Goal: Check status: Check status

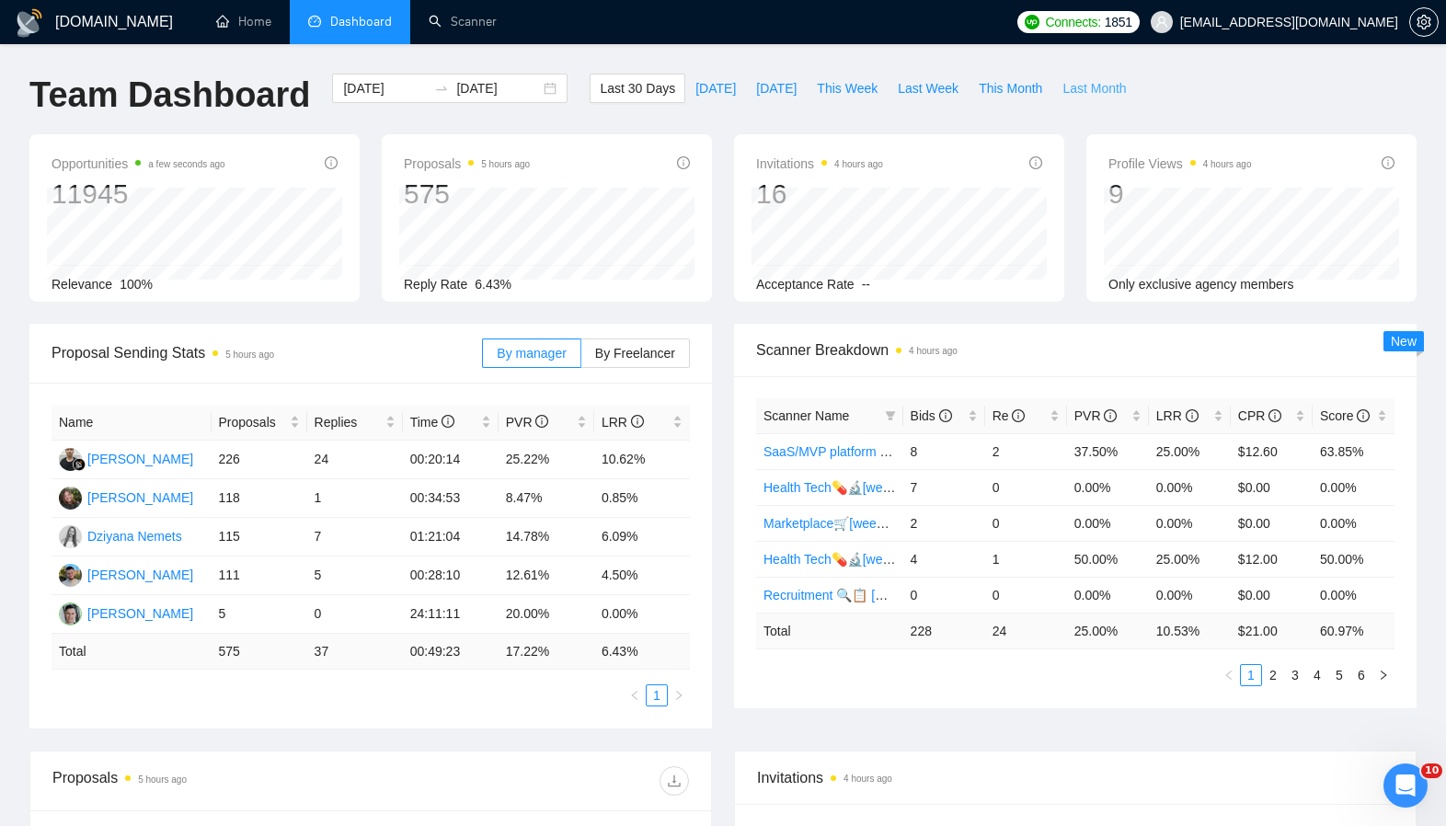
click at [1096, 89] on span "Last Month" at bounding box center [1093, 88] width 63 height 20
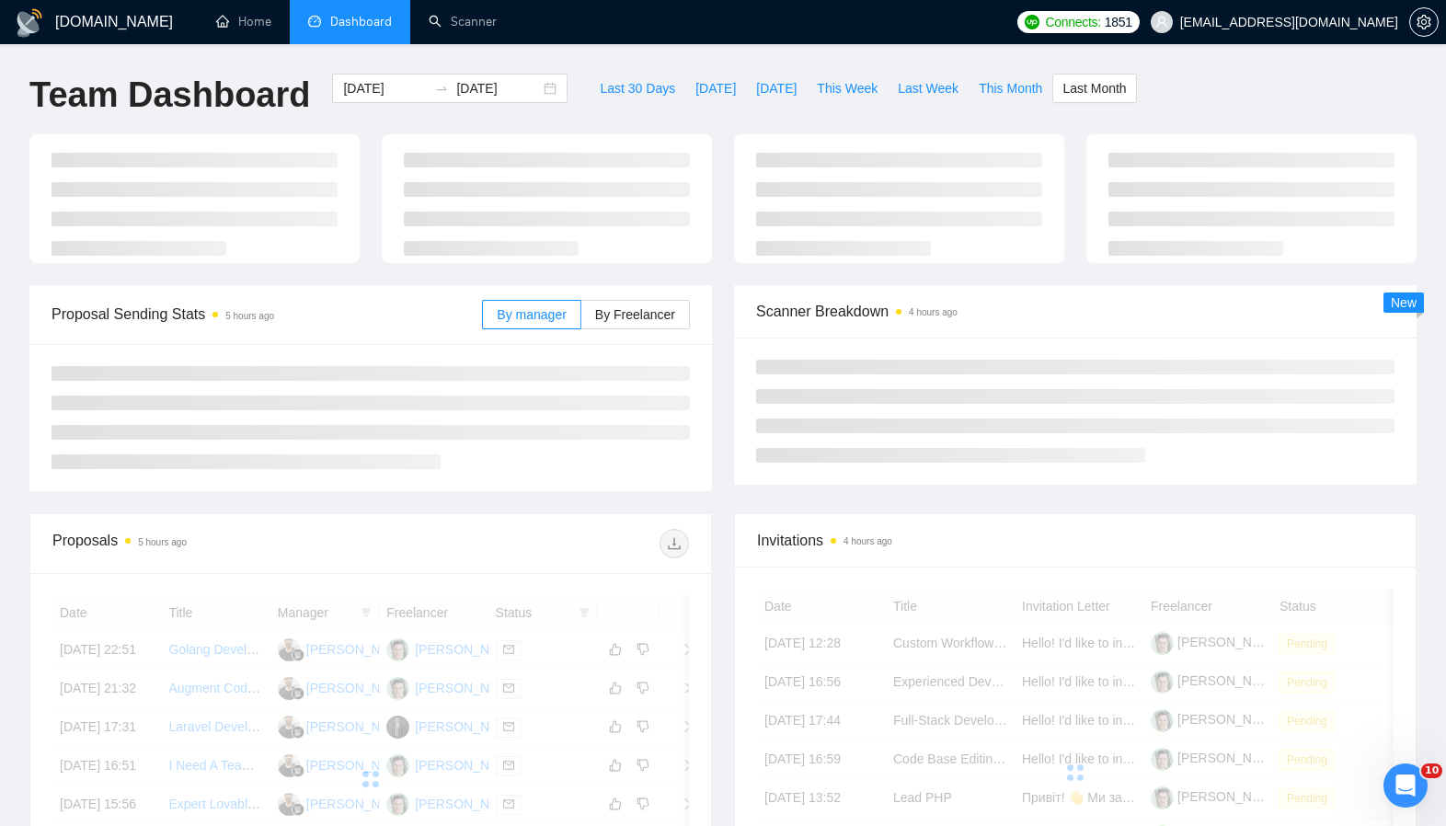
type input "[DATE]"
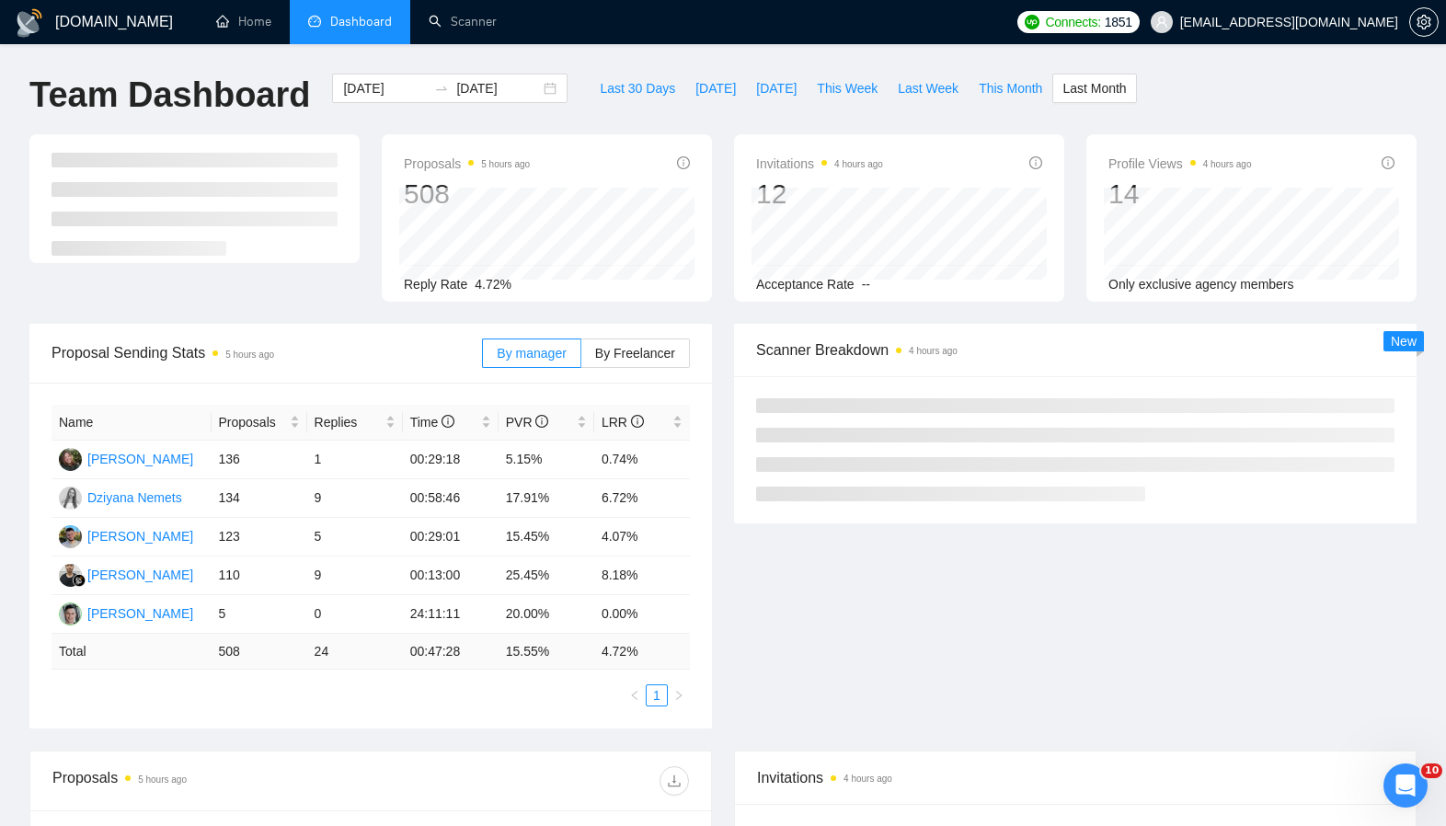
click at [722, 527] on div "Proposal Sending Stats 5 hours ago By manager By Freelancer Name Proposals Repl…" at bounding box center [370, 526] width 705 height 405
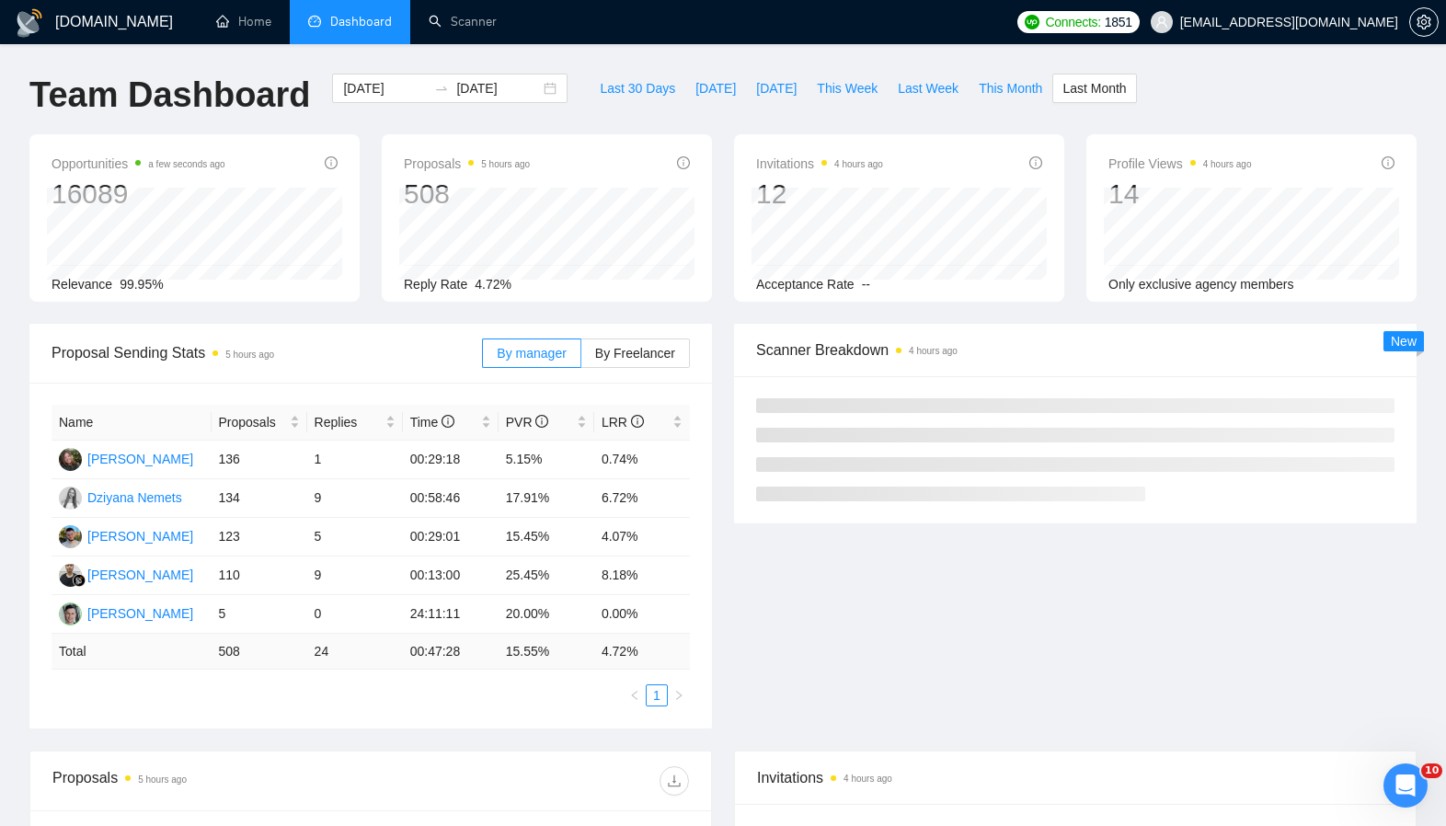
click at [719, 529] on div "Proposal Sending Stats 5 hours ago By manager By Freelancer Name Proposals Repl…" at bounding box center [370, 526] width 705 height 405
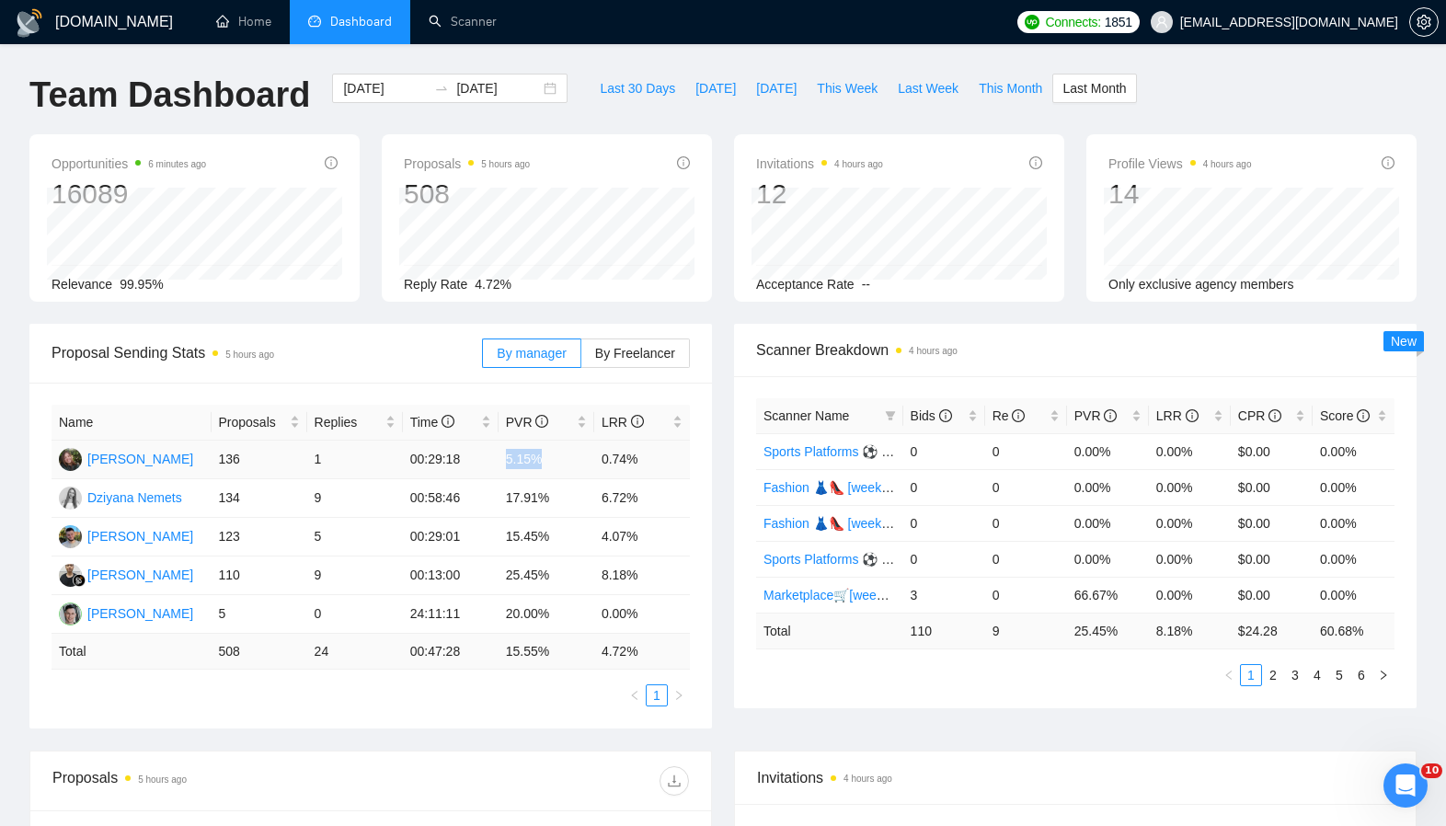
drag, startPoint x: 480, startPoint y: 461, endPoint x: 546, endPoint y: 464, distance: 66.3
click at [546, 464] on tr "[PERSON_NAME] 136 1 00:29:18 5.15% 0.74%" at bounding box center [371, 460] width 638 height 39
click at [715, 209] on div "Proposals 5 hours ago 508 [DATE] Sent 27 Replied 2 Reply Rate 4.72%" at bounding box center [547, 217] width 352 height 167
click at [1004, 86] on span "This Month" at bounding box center [1010, 88] width 63 height 20
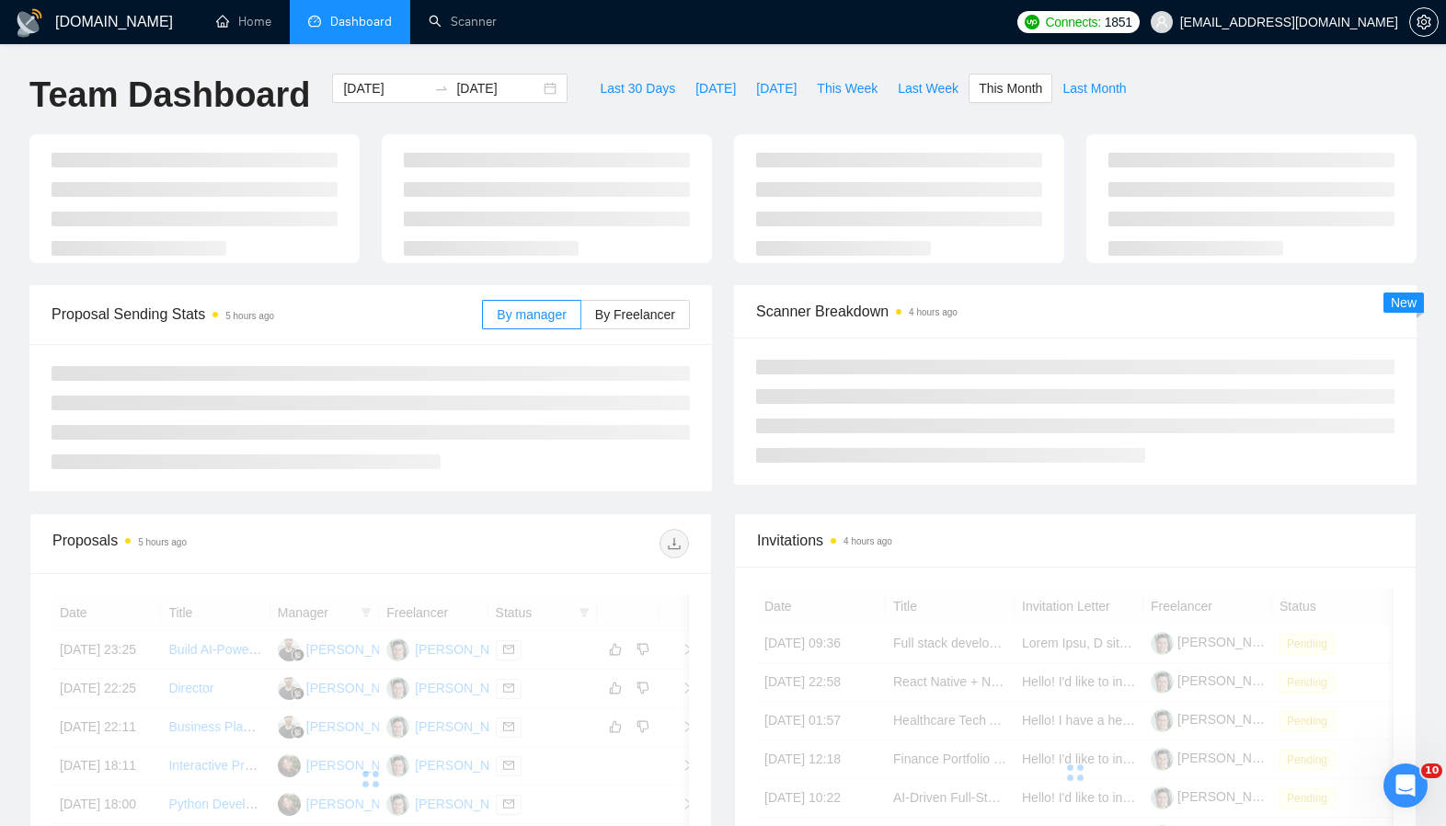
type input "[DATE]"
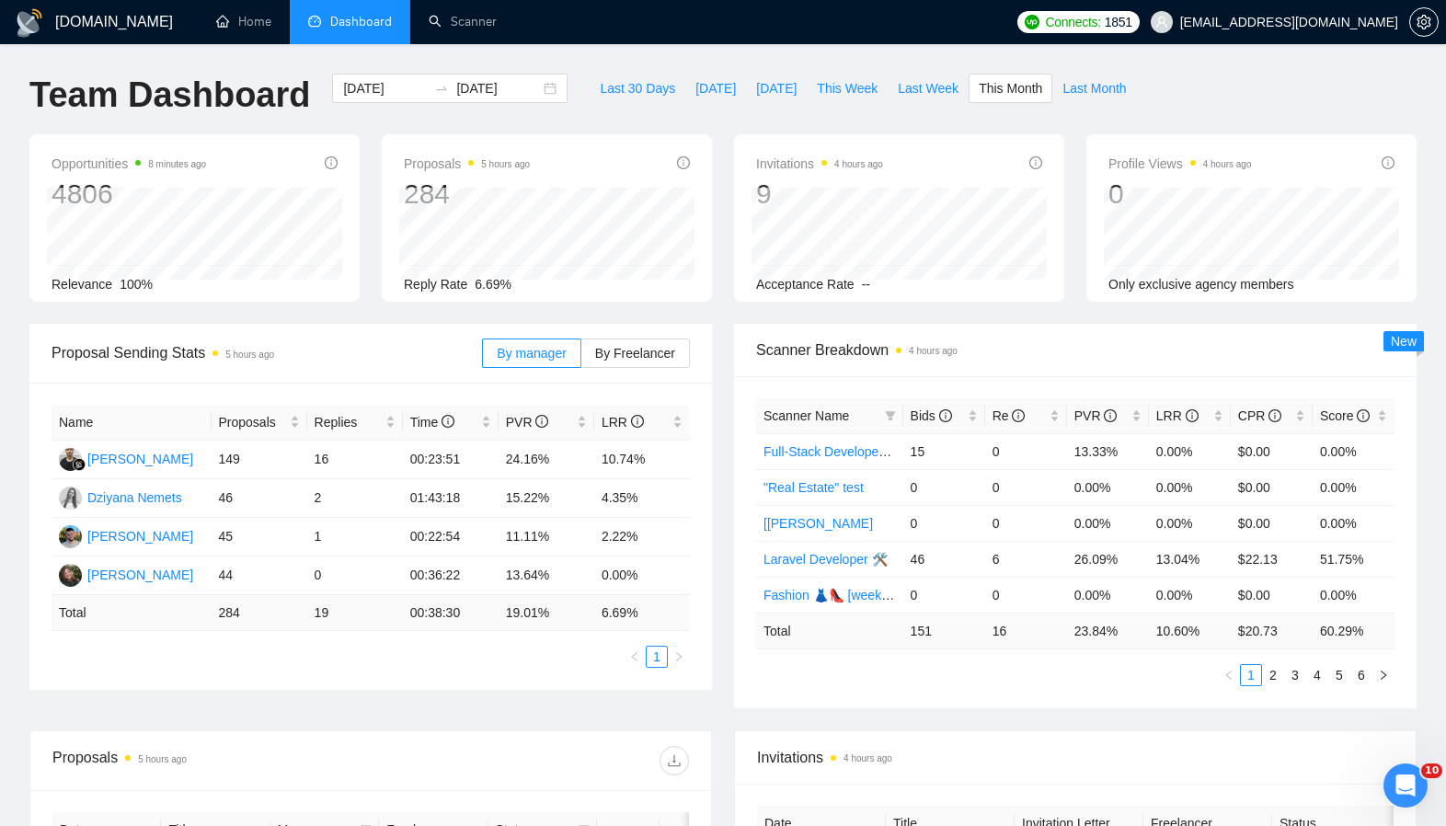
click at [721, 302] on div "Opportunities 8 minutes ago 4806 Relevance 100% Proposals 5 hours ago 284 Reply…" at bounding box center [722, 228] width 1409 height 189
click at [724, 304] on div "Opportunities 8 minutes ago 4806 Relevance 100% Proposals 5 hours ago 284 Reply…" at bounding box center [722, 228] width 1409 height 189
drag, startPoint x: 511, startPoint y: 574, endPoint x: 538, endPoint y: 578, distance: 26.9
click at [538, 578] on td "13.64%" at bounding box center [547, 575] width 96 height 39
click at [534, 575] on td "13.64%" at bounding box center [547, 575] width 96 height 39
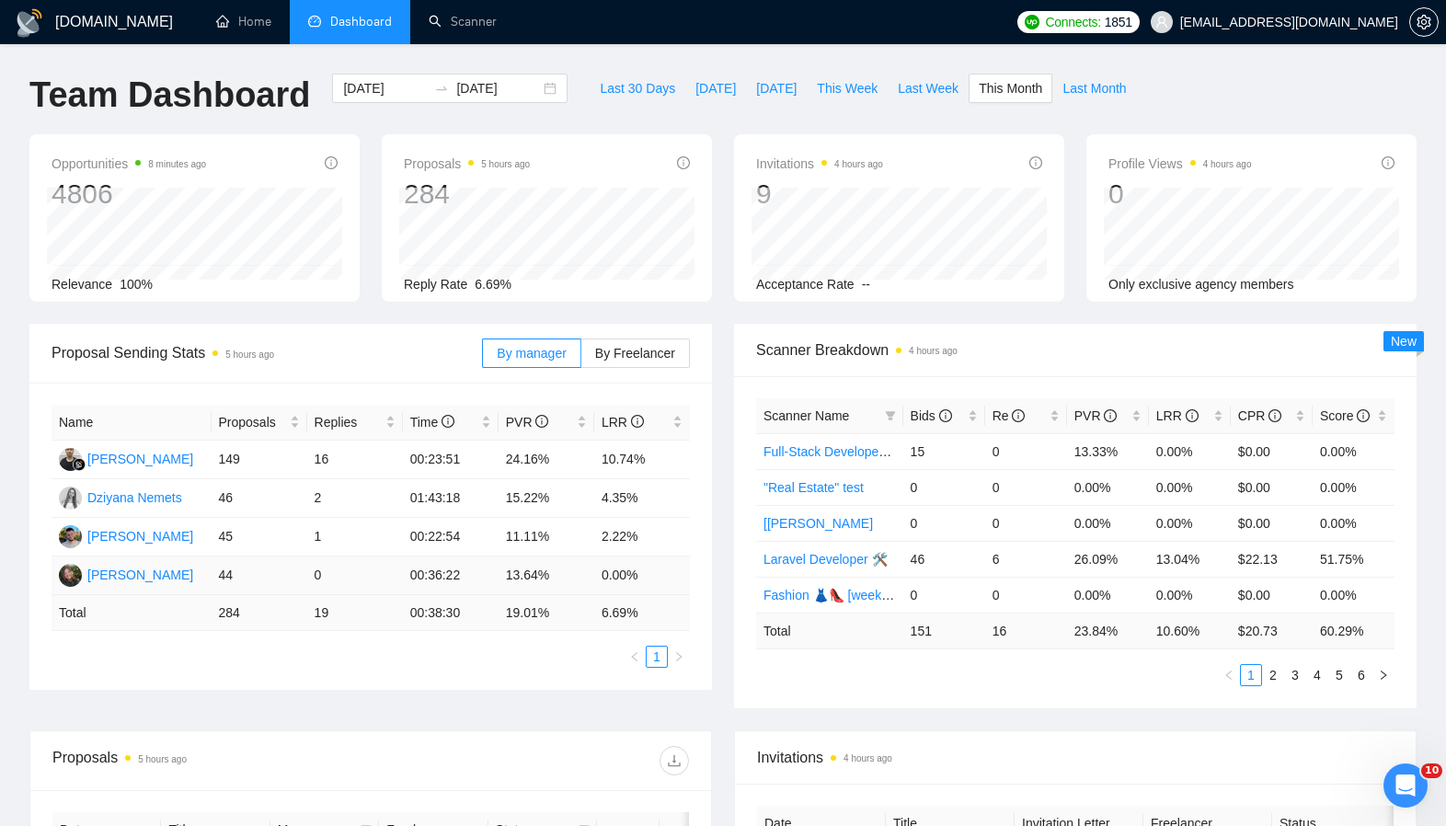
click at [265, 577] on td "44" at bounding box center [260, 575] width 96 height 39
drag, startPoint x: 500, startPoint y: 578, endPoint x: 565, endPoint y: 576, distance: 64.4
click at [565, 576] on td "13.64%" at bounding box center [547, 575] width 96 height 39
click at [513, 564] on td "13.64%" at bounding box center [547, 575] width 96 height 39
click at [1076, 90] on span "Last Month" at bounding box center [1093, 88] width 63 height 20
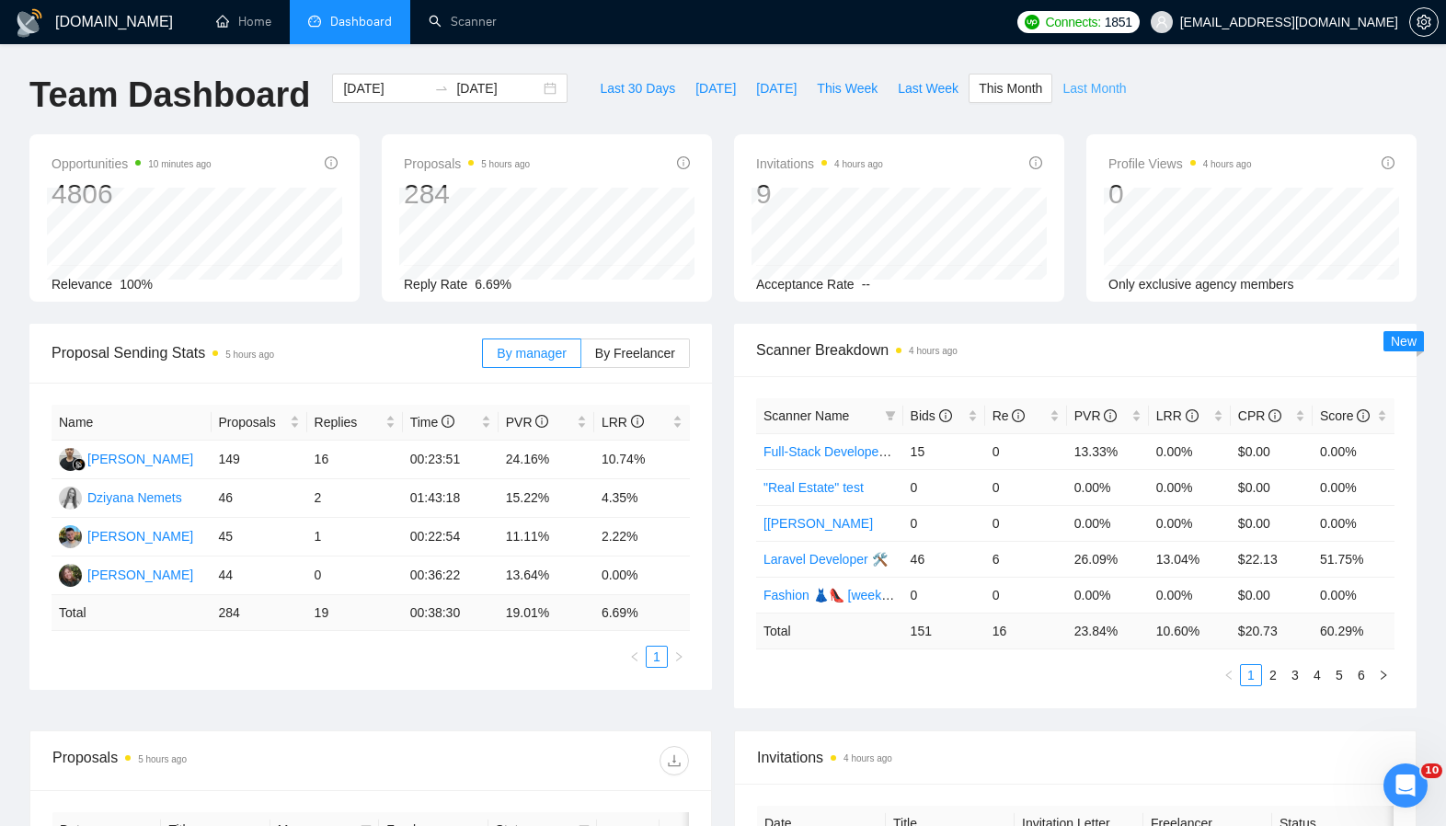
type input "[DATE]"
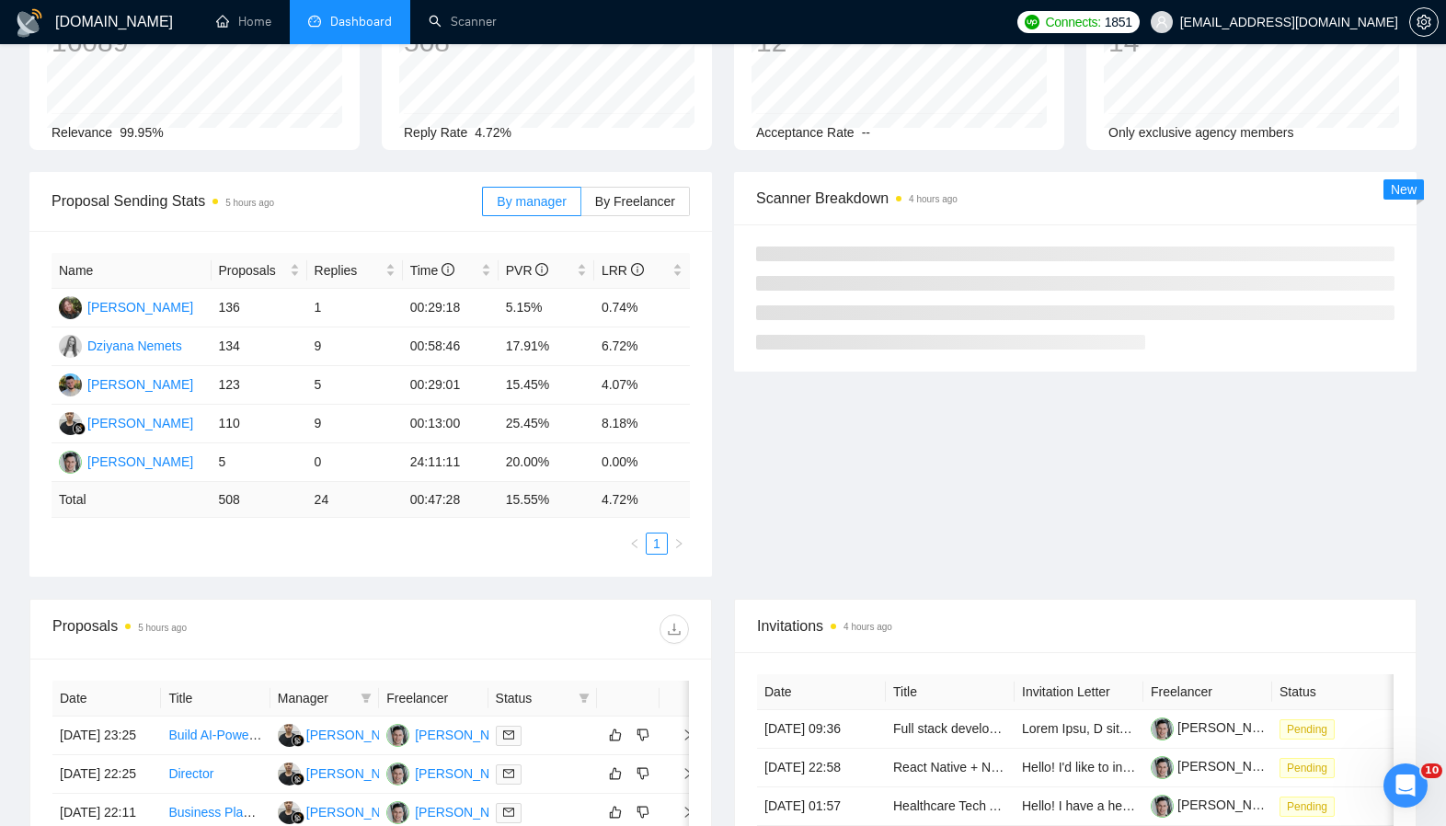
scroll to position [154, 0]
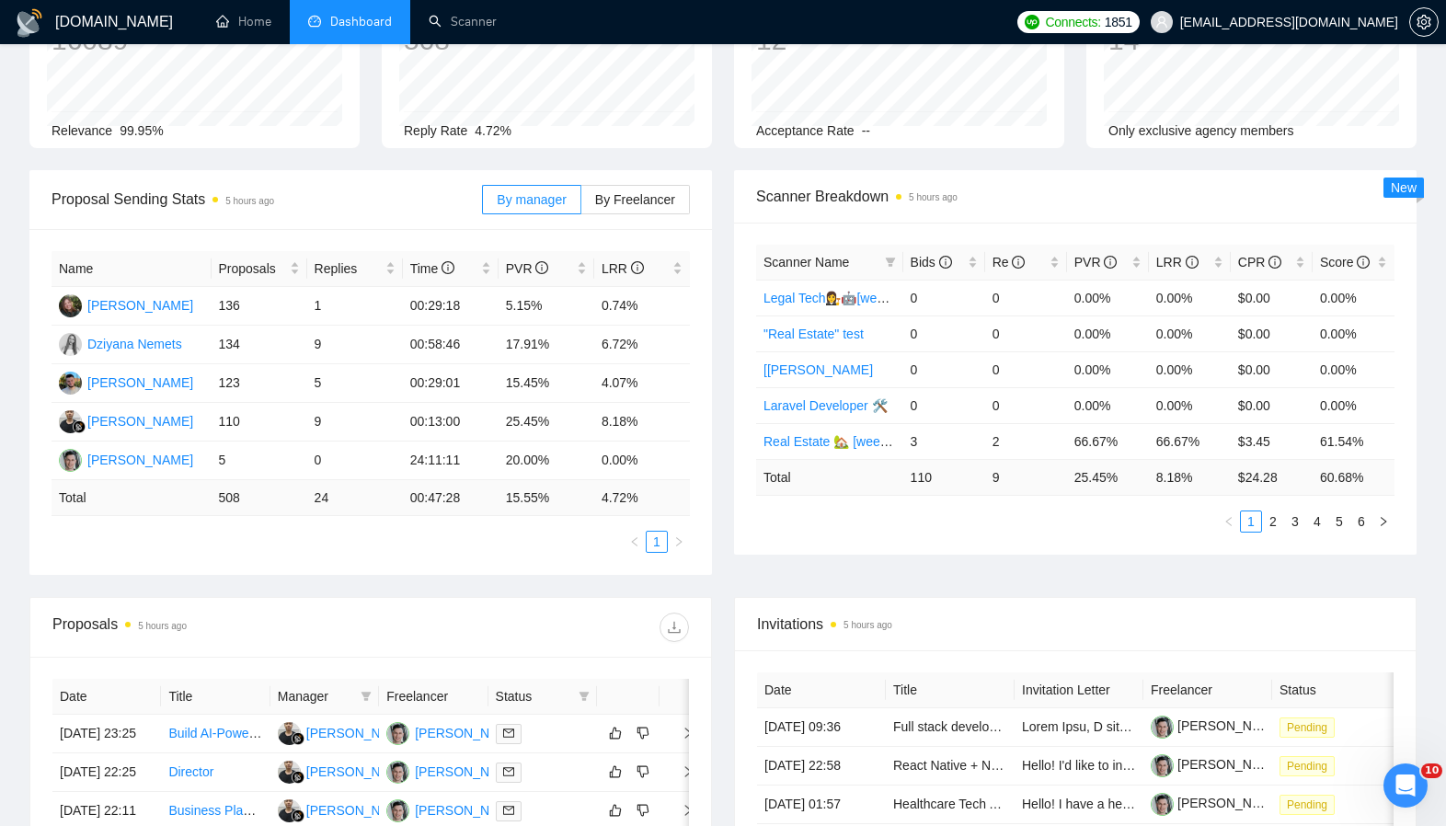
drag, startPoint x: 747, startPoint y: 187, endPoint x: 726, endPoint y: 191, distance: 21.6
click at [747, 187] on div "Scanner Breakdown 5 hours ago" at bounding box center [1075, 196] width 682 height 53
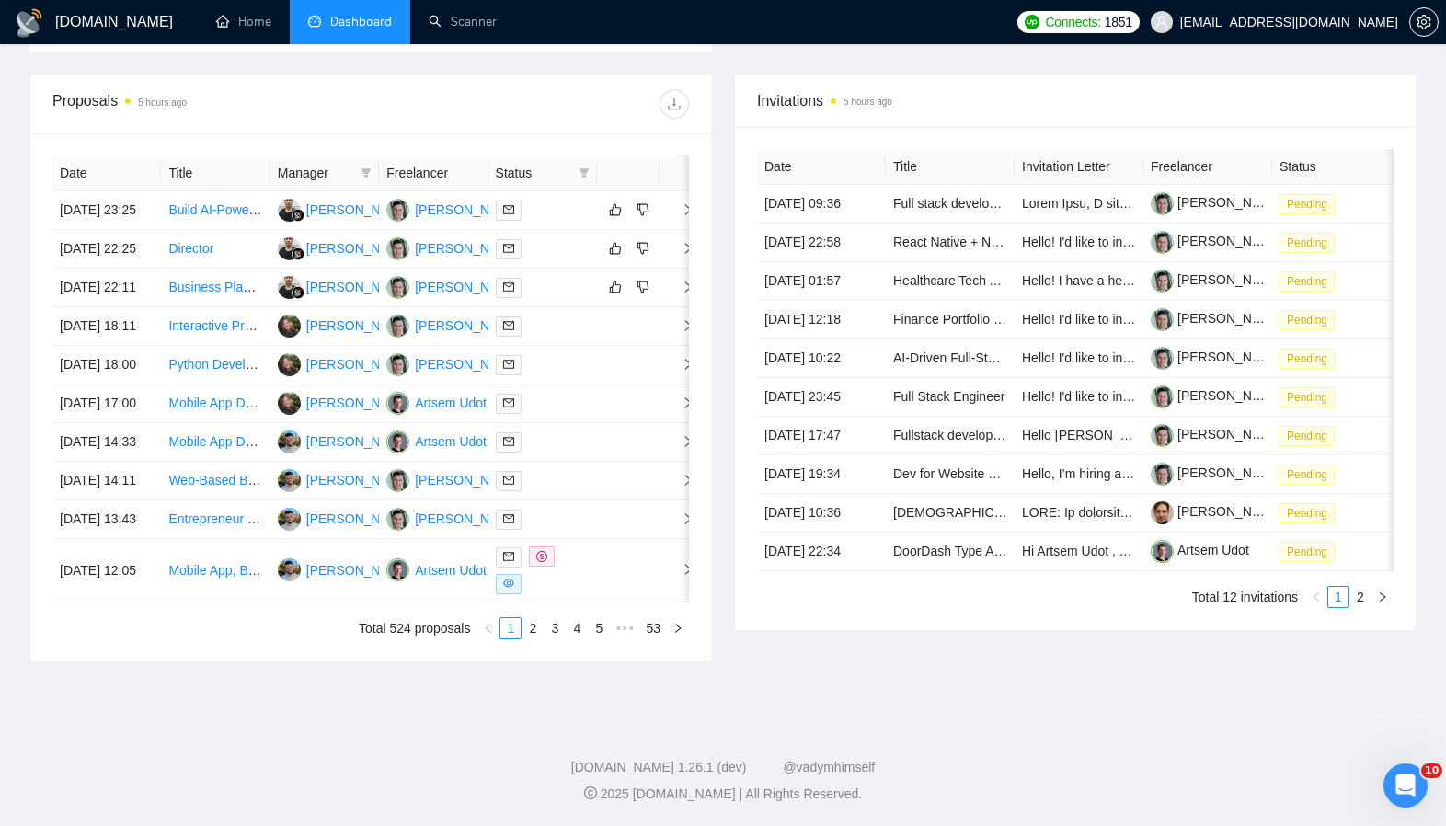
scroll to position [0, 0]
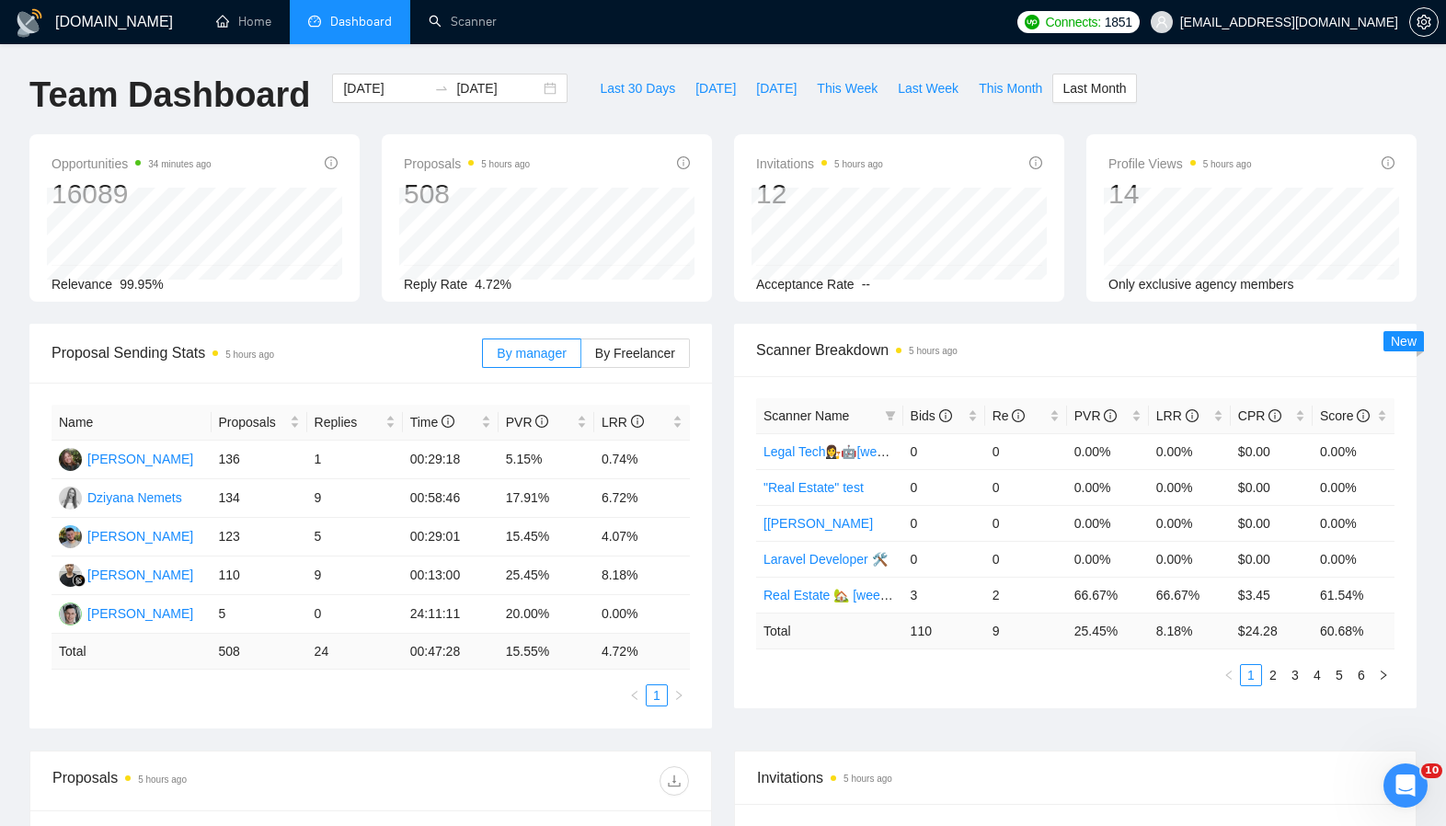
click at [710, 152] on div "Proposals 5 hours ago 508 Reply Rate 4.72%" at bounding box center [547, 217] width 330 height 167
